Goal: Entertainment & Leisure: Consume media (video, audio)

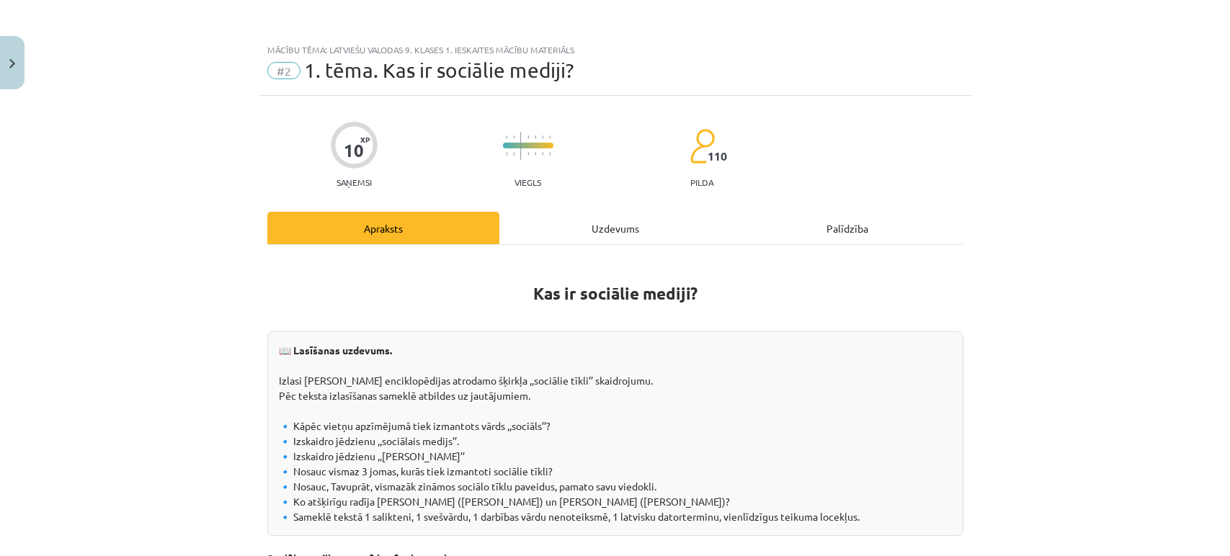
scroll to position [320, 0]
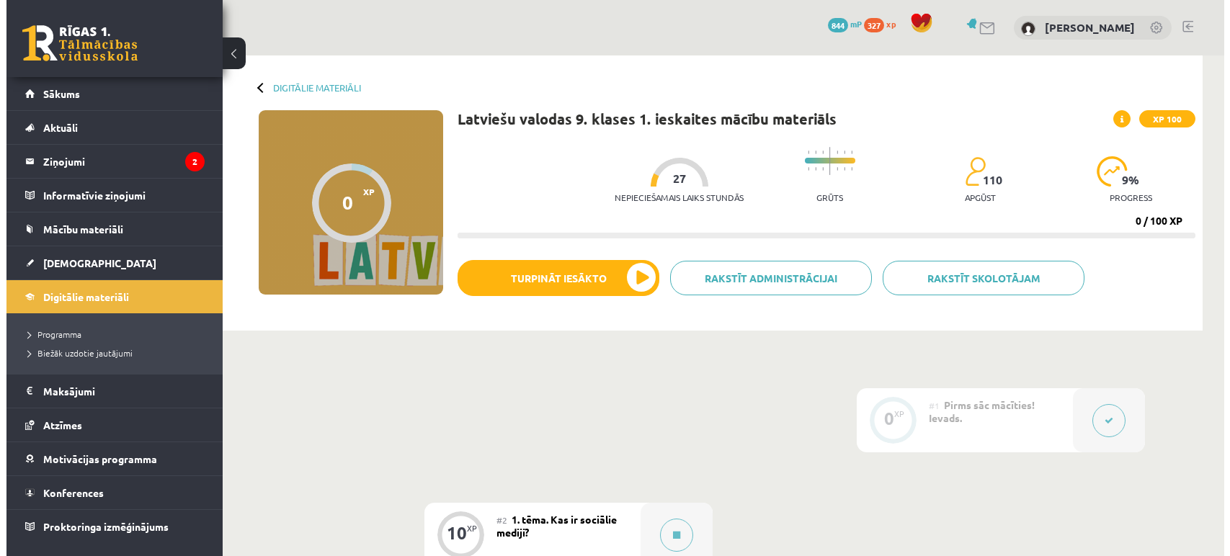
scroll to position [320, 0]
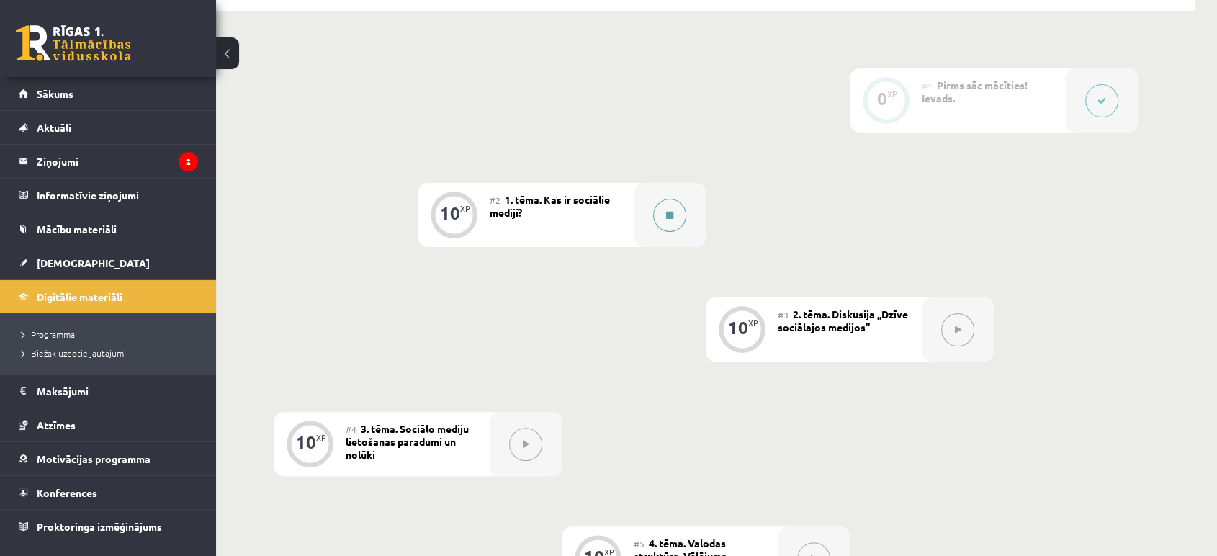
click at [660, 211] on button at bounding box center [669, 215] width 33 height 33
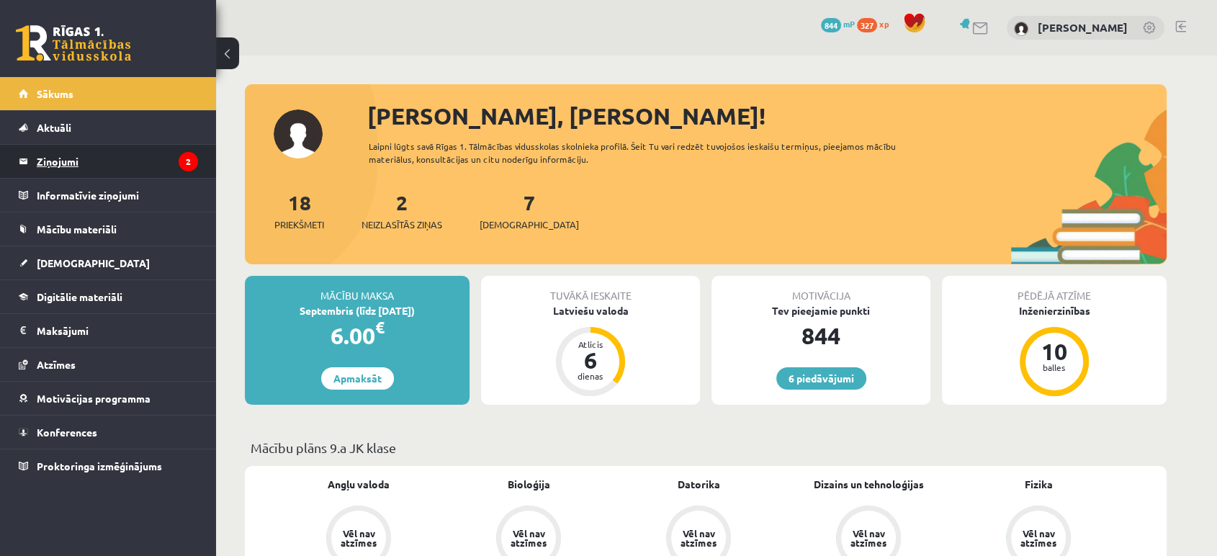
click at [150, 161] on legend "Ziņojumi 2" at bounding box center [117, 161] width 161 height 33
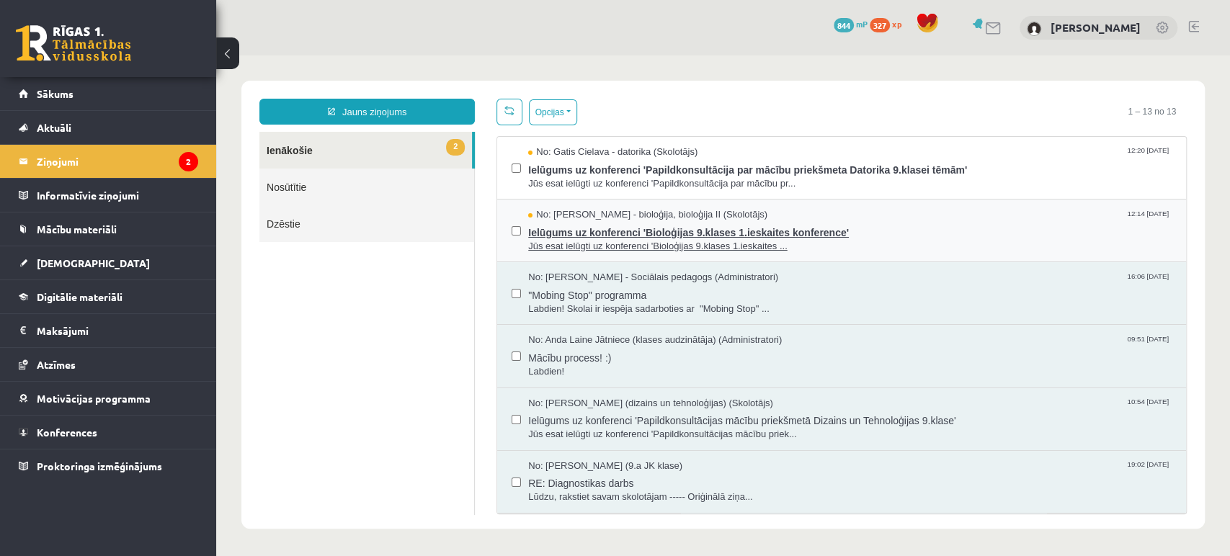
click at [675, 231] on span "Ielūgums uz konferenci 'Bioloģijas 9.klases 1.ieskaites konference'" at bounding box center [849, 231] width 643 height 18
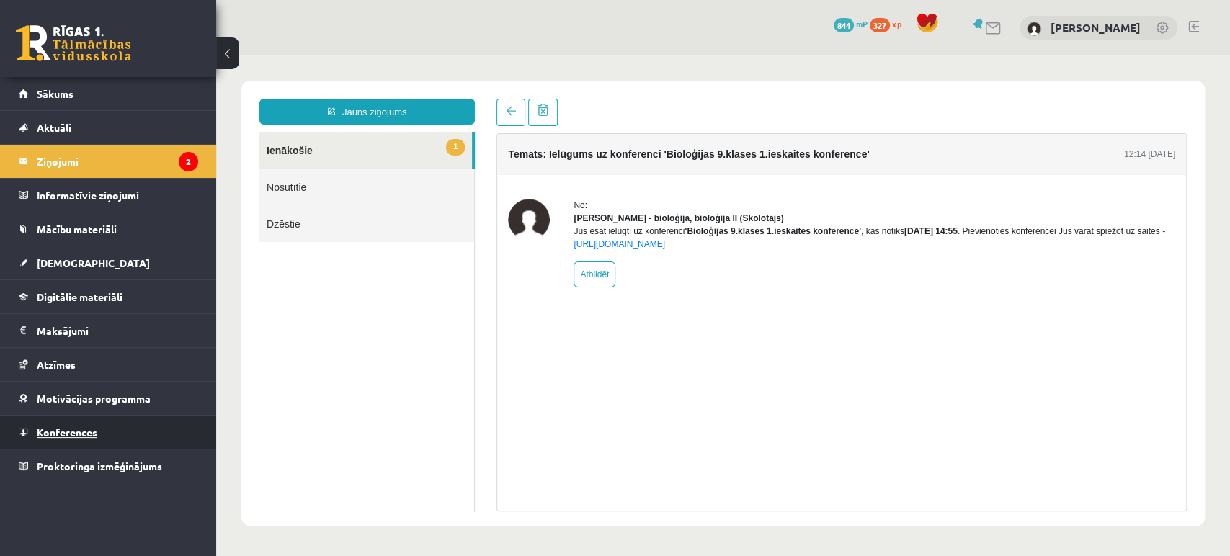
click at [121, 436] on link "Konferences" at bounding box center [108, 432] width 179 height 33
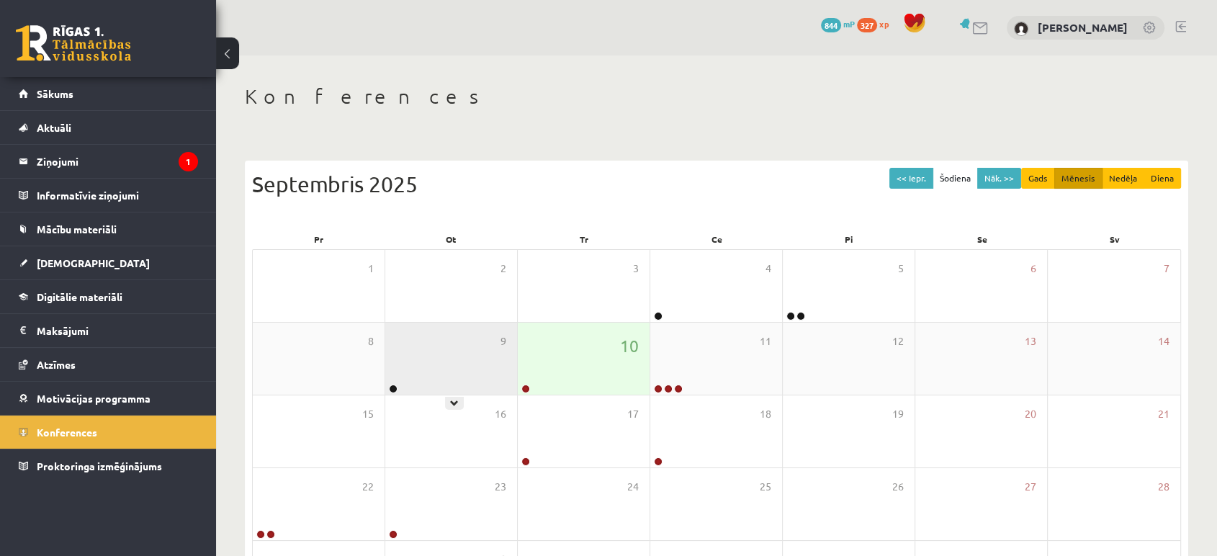
click at [458, 343] on div "9" at bounding box center [451, 359] width 132 height 72
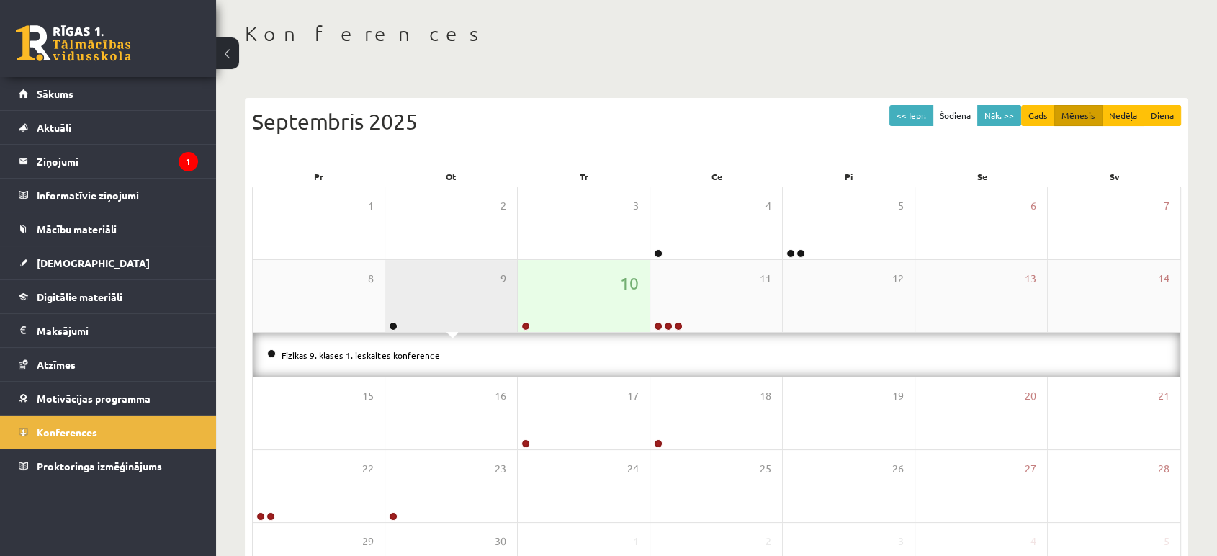
scroll to position [160, 0]
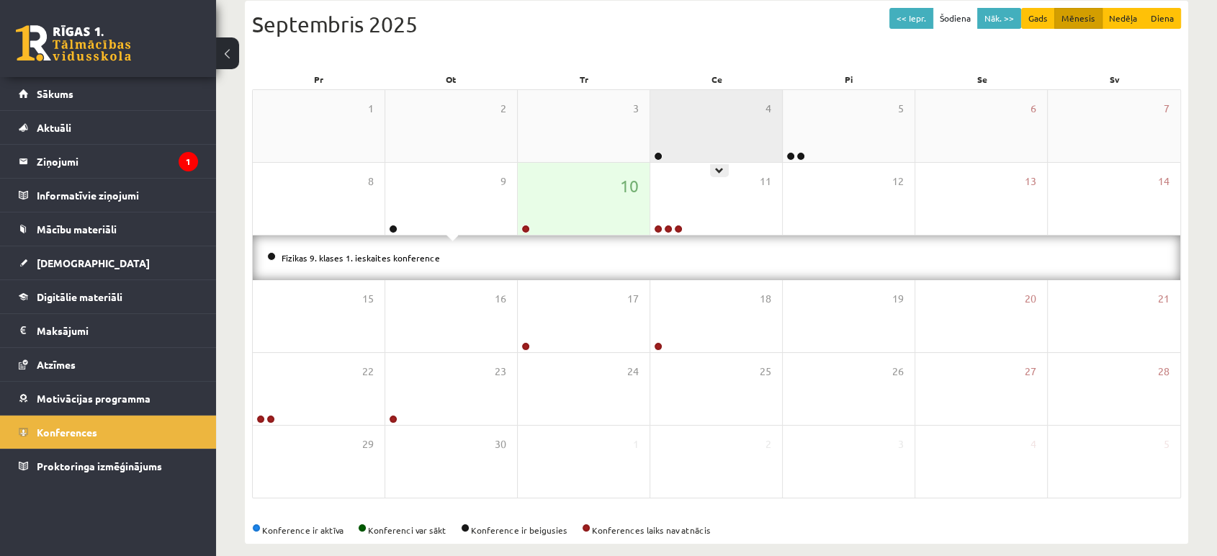
click at [716, 117] on div "4" at bounding box center [716, 126] width 132 height 72
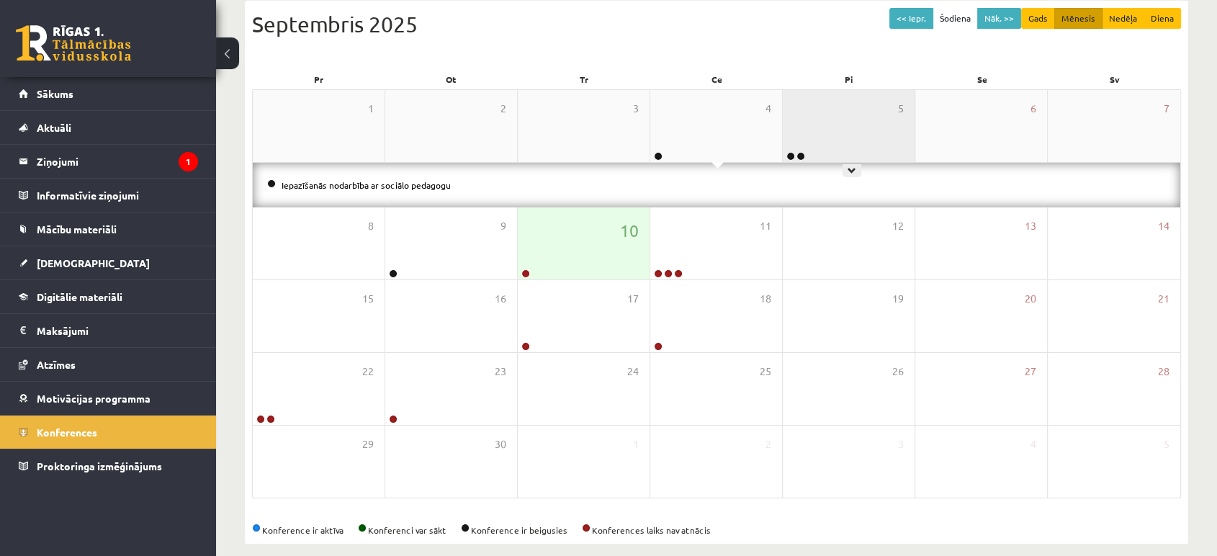
click at [809, 125] on div "5" at bounding box center [849, 126] width 132 height 72
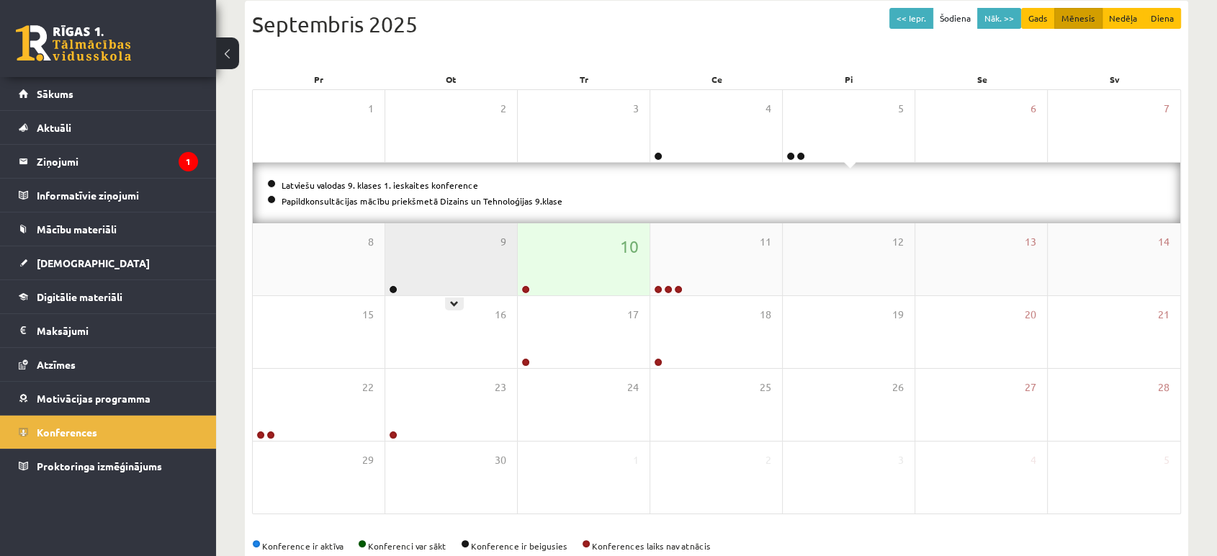
click at [452, 261] on div "9" at bounding box center [451, 259] width 132 height 72
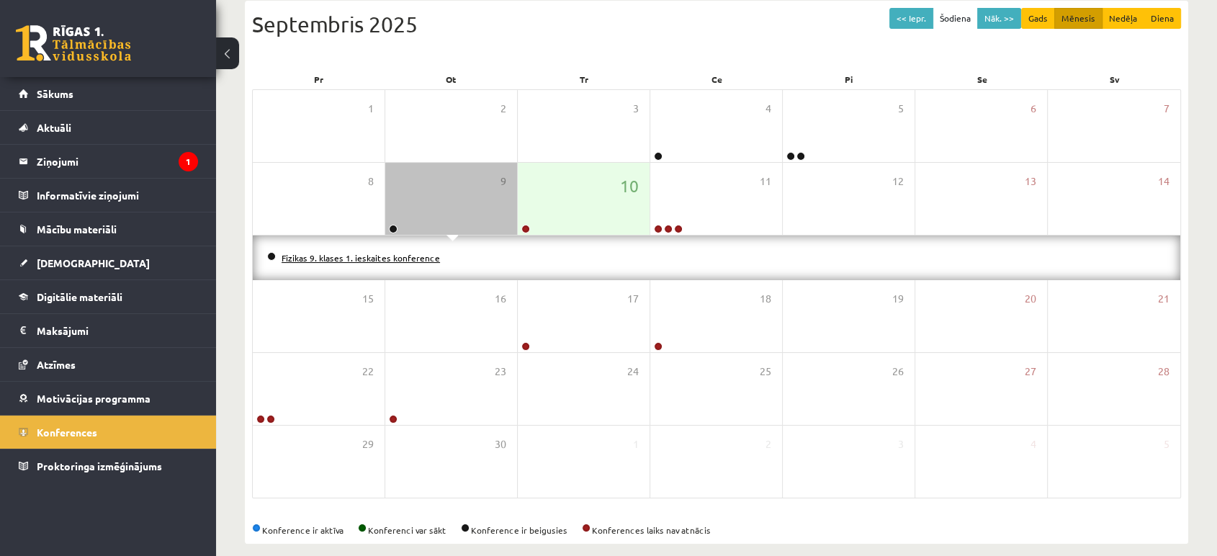
click at [362, 252] on link "Fizikas 9. klases 1. ieskaites konference" at bounding box center [361, 258] width 158 height 12
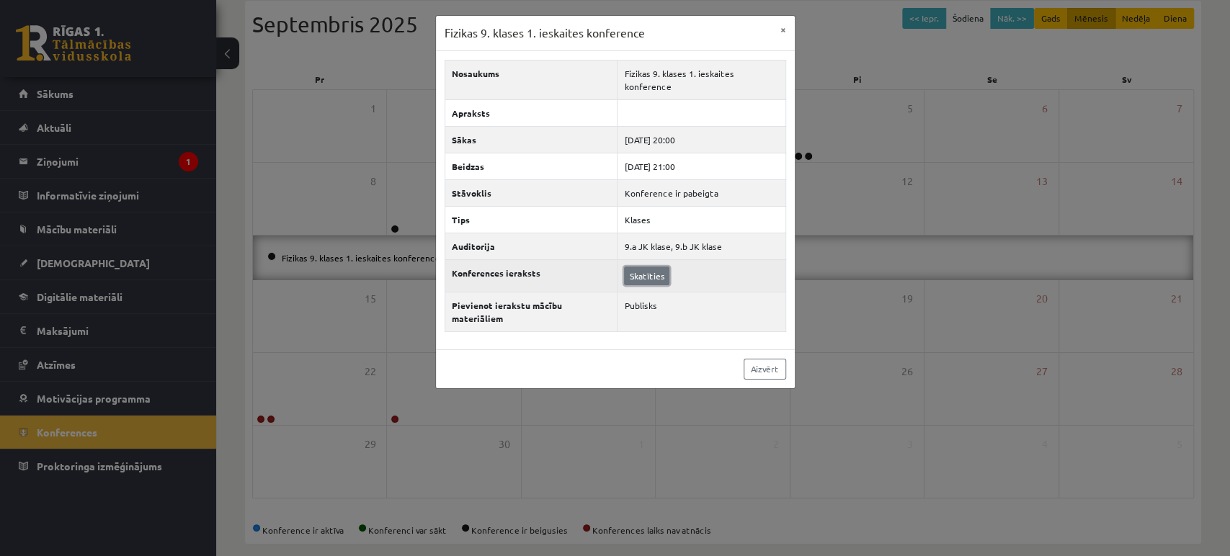
click at [650, 267] on link "Skatīties" at bounding box center [646, 276] width 45 height 19
